Goal: Check status

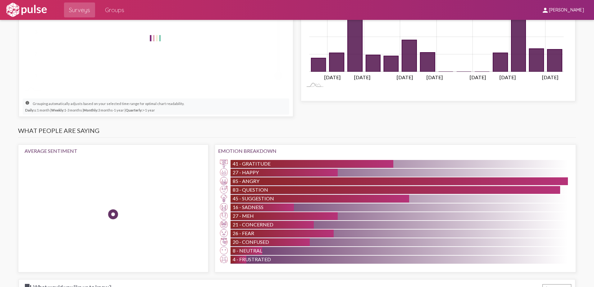
scroll to position [271, 0]
